Goal: Information Seeking & Learning: Stay updated

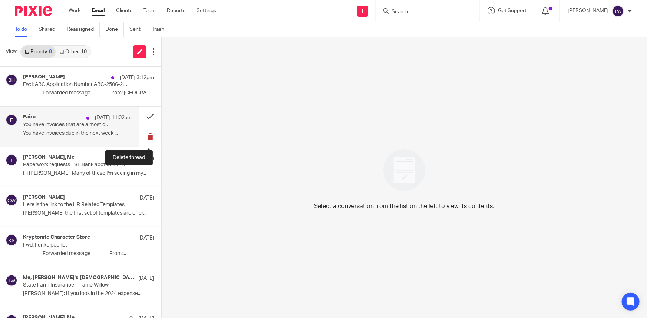
click at [146, 137] on button at bounding box center [150, 137] width 22 height 20
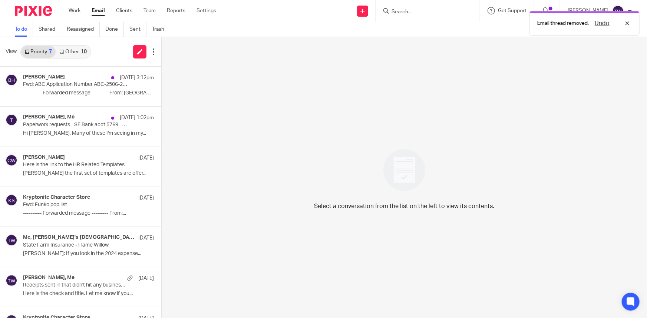
click at [78, 53] on link "Other 10" at bounding box center [73, 52] width 34 height 12
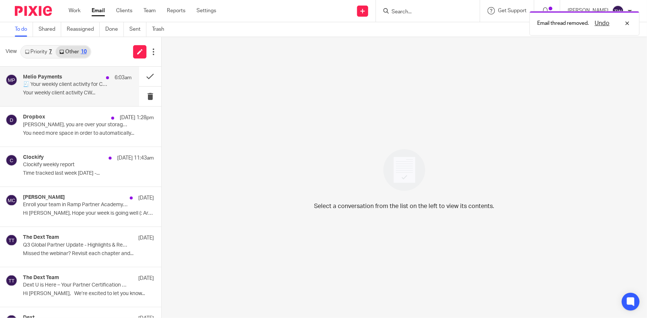
click at [70, 87] on p "🧾 Your weekly client activity for CW Bookkeeping, LLC" at bounding box center [66, 85] width 87 height 6
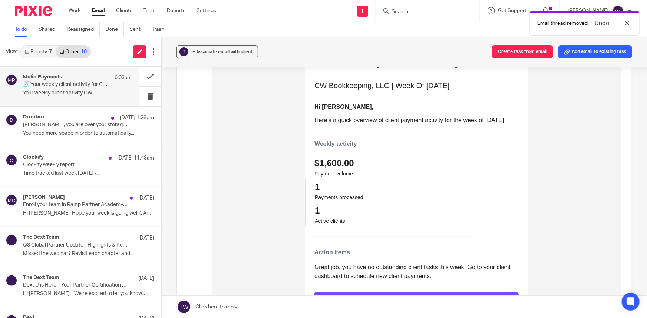
scroll to position [135, 0]
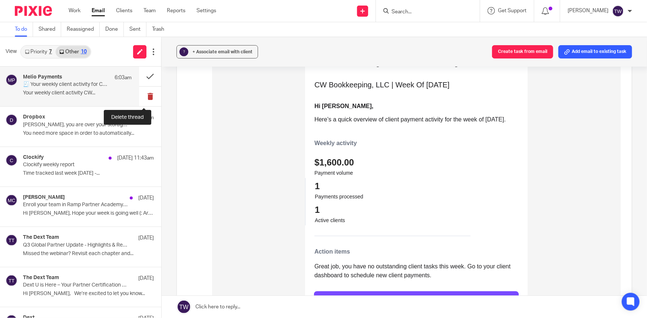
click at [144, 96] on button at bounding box center [150, 97] width 22 height 20
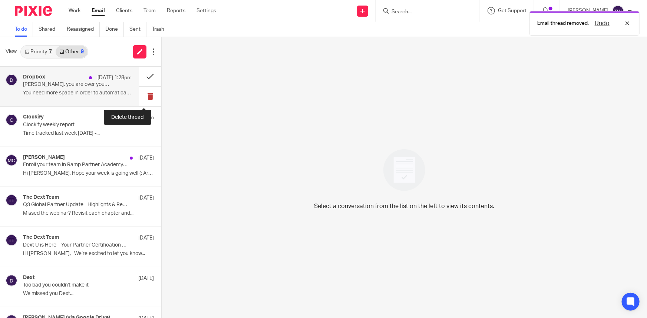
click at [144, 96] on button at bounding box center [150, 97] width 22 height 20
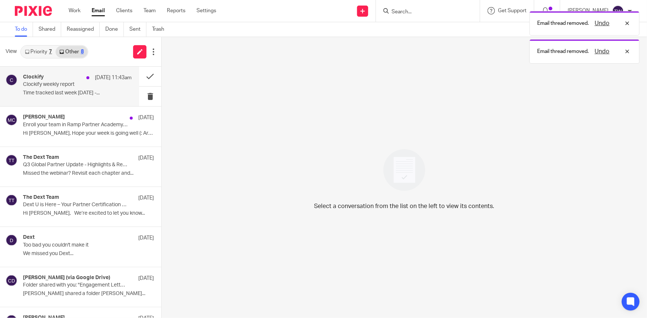
click at [56, 84] on p "Clockify weekly report" at bounding box center [66, 85] width 87 height 6
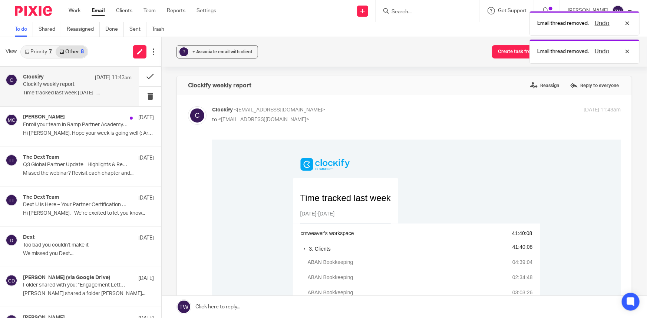
scroll to position [0, 0]
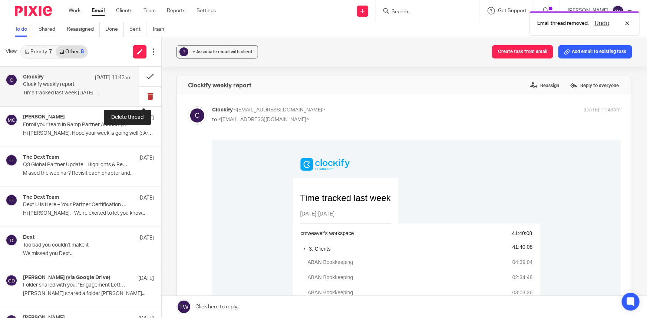
click at [143, 96] on button at bounding box center [150, 97] width 22 height 20
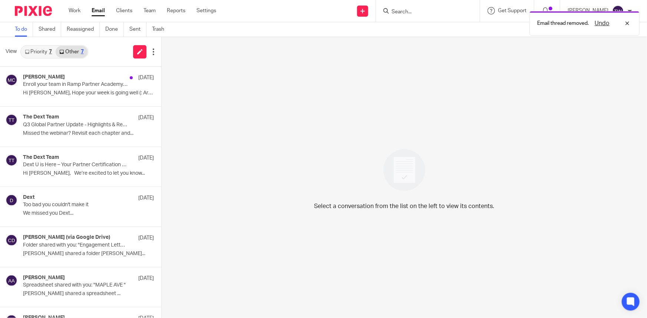
click at [37, 52] on link "Priority 7" at bounding box center [38, 52] width 34 height 12
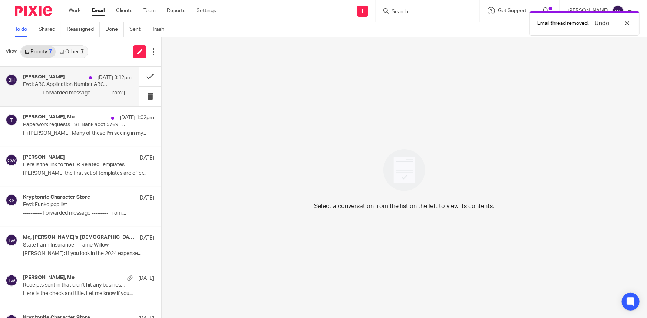
click at [55, 89] on div "Betsy Hurst Aug 16 3:12pm Fwd: ABC Application Number ABC-2506-25981 ----------…" at bounding box center [77, 86] width 109 height 25
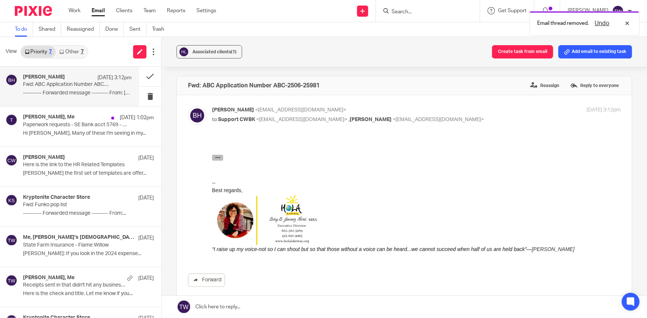
click at [219, 158] on icon "button" at bounding box center [218, 158] width 6 height 6
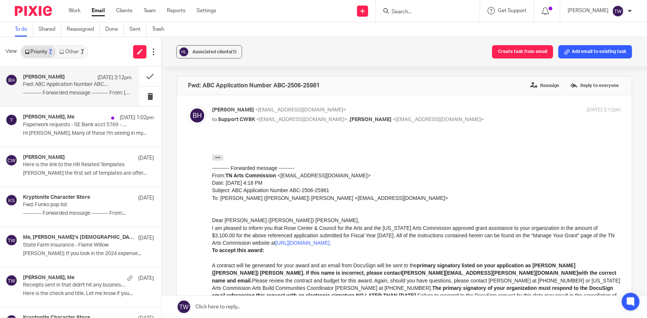
click at [227, 306] on link at bounding box center [404, 307] width 485 height 22
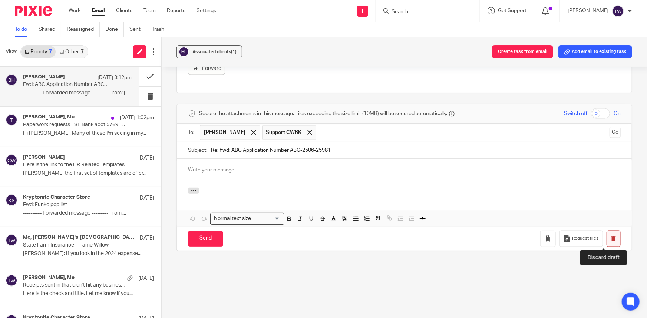
click at [610, 238] on icon "button" at bounding box center [613, 239] width 6 height 6
